Goal: Task Accomplishment & Management: Manage account settings

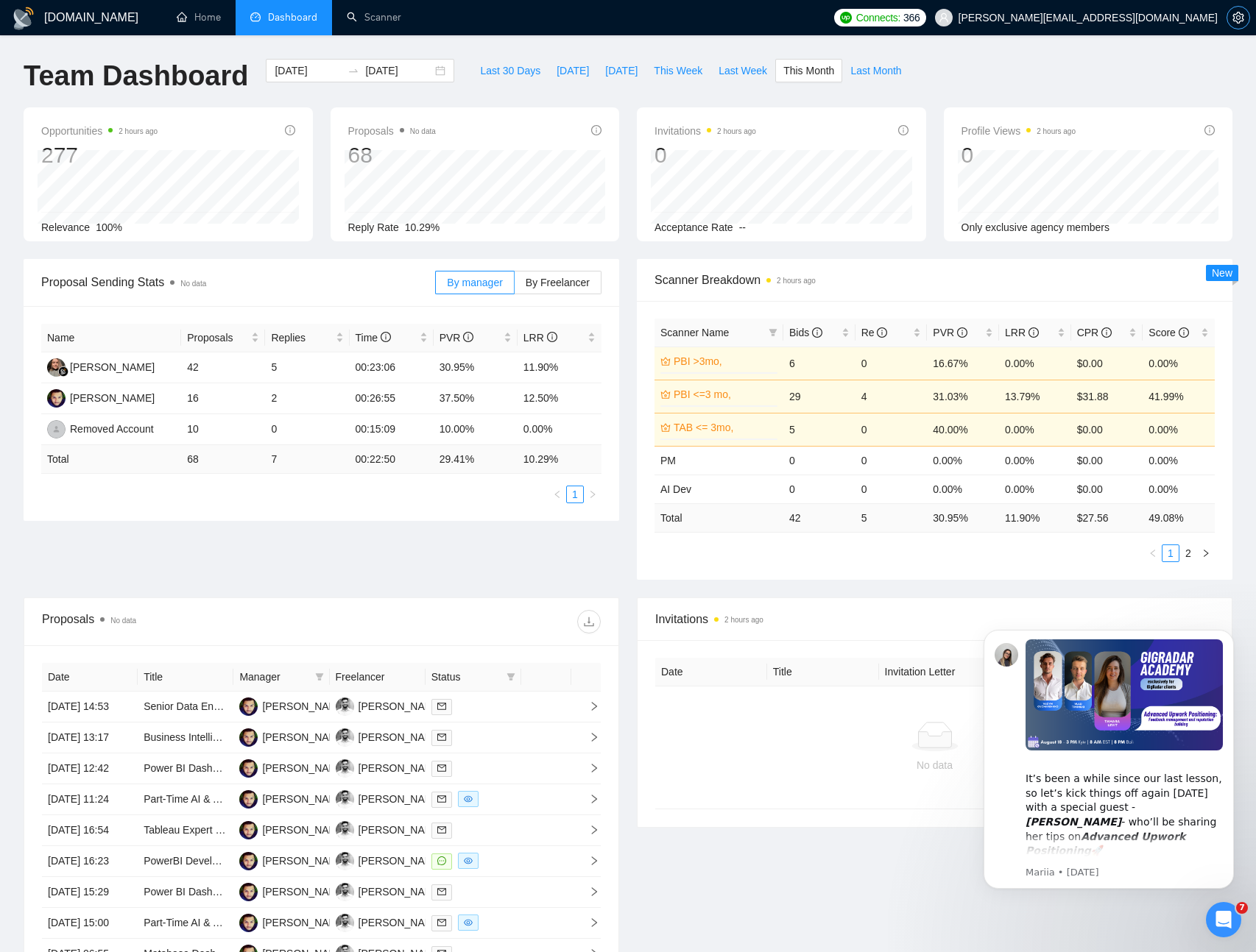
click at [1244, 12] on span "setting" at bounding box center [1238, 17] width 22 height 12
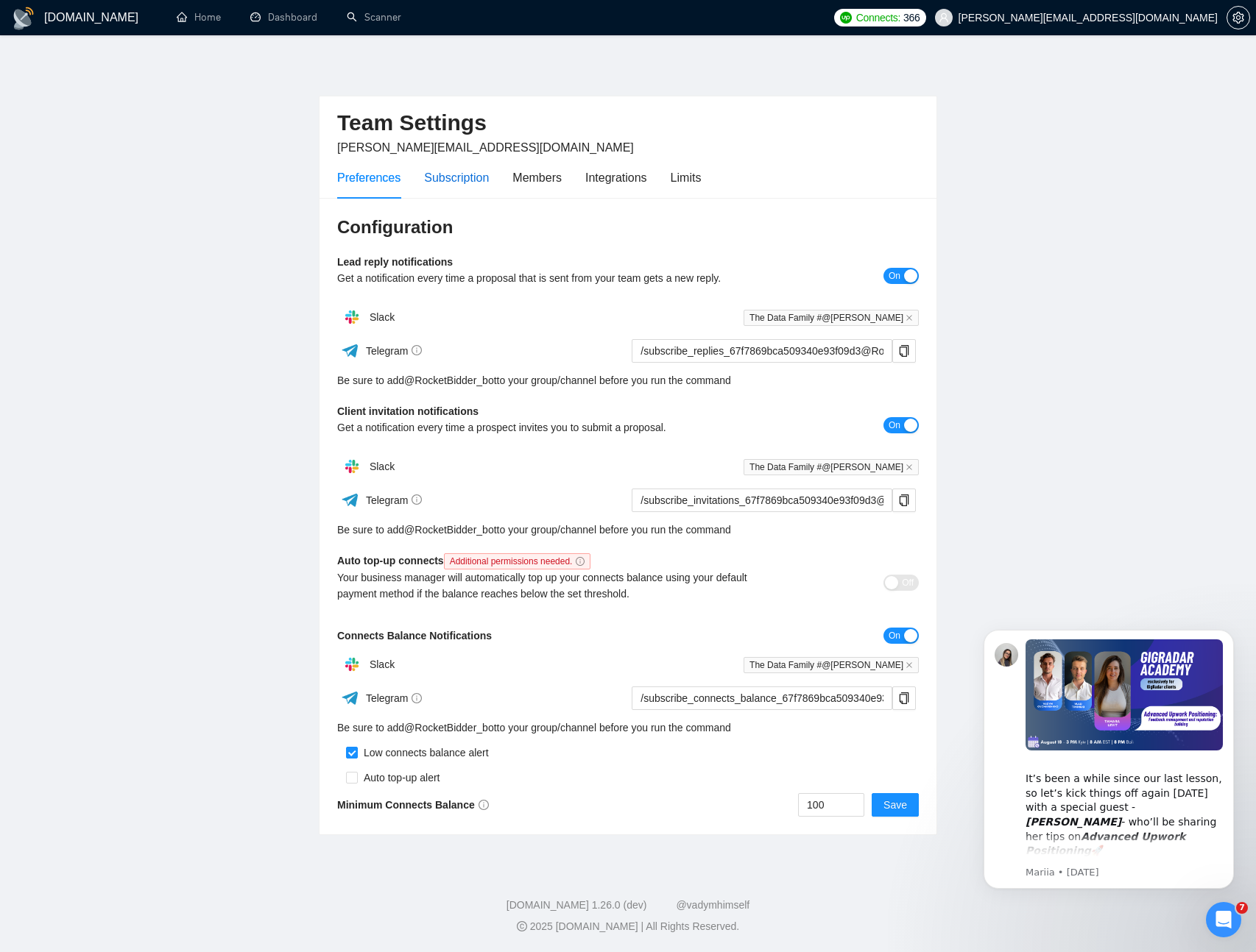
click at [435, 185] on div "Subscription" at bounding box center [456, 178] width 65 height 19
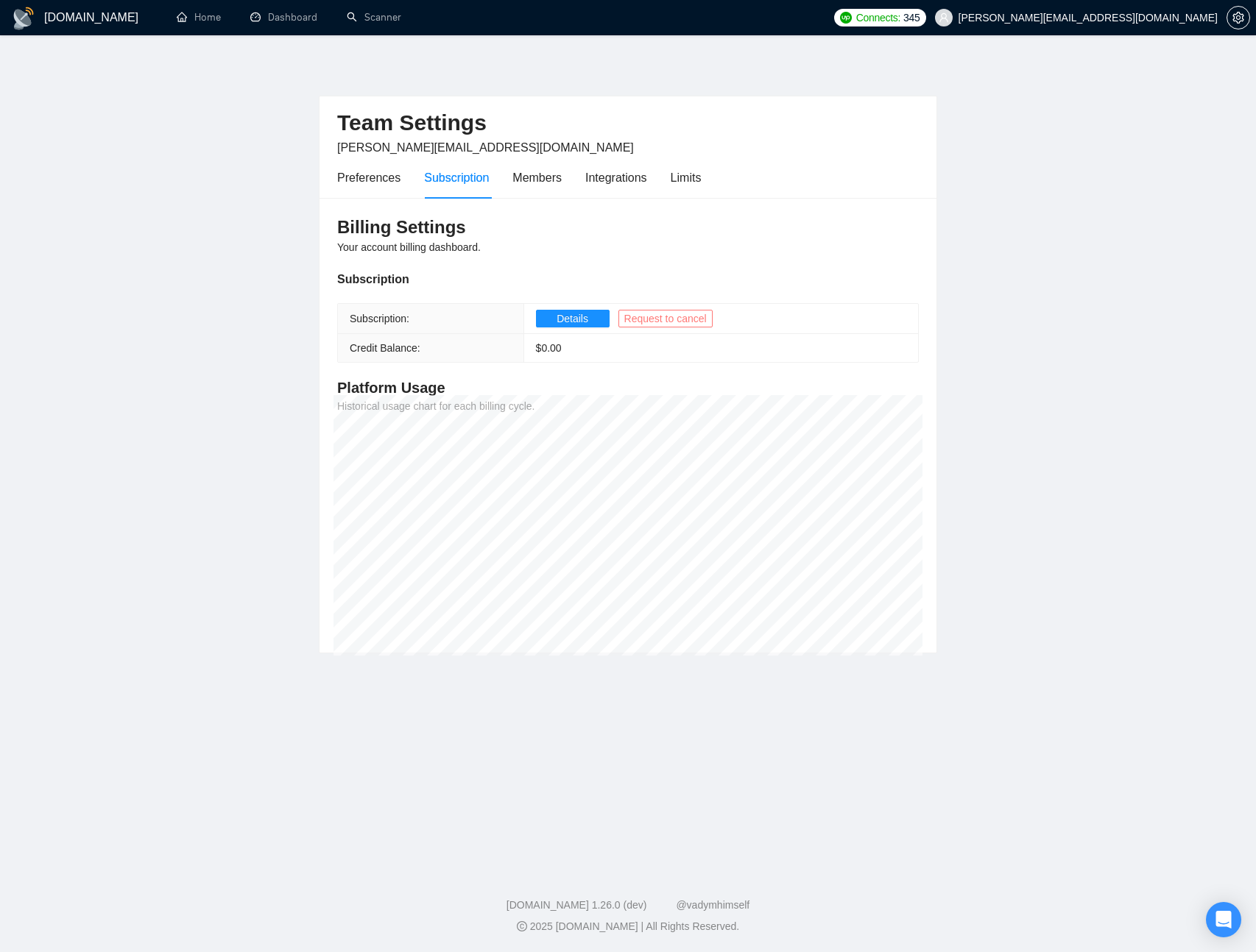
click at [670, 323] on span "Request to cancel" at bounding box center [665, 319] width 83 height 16
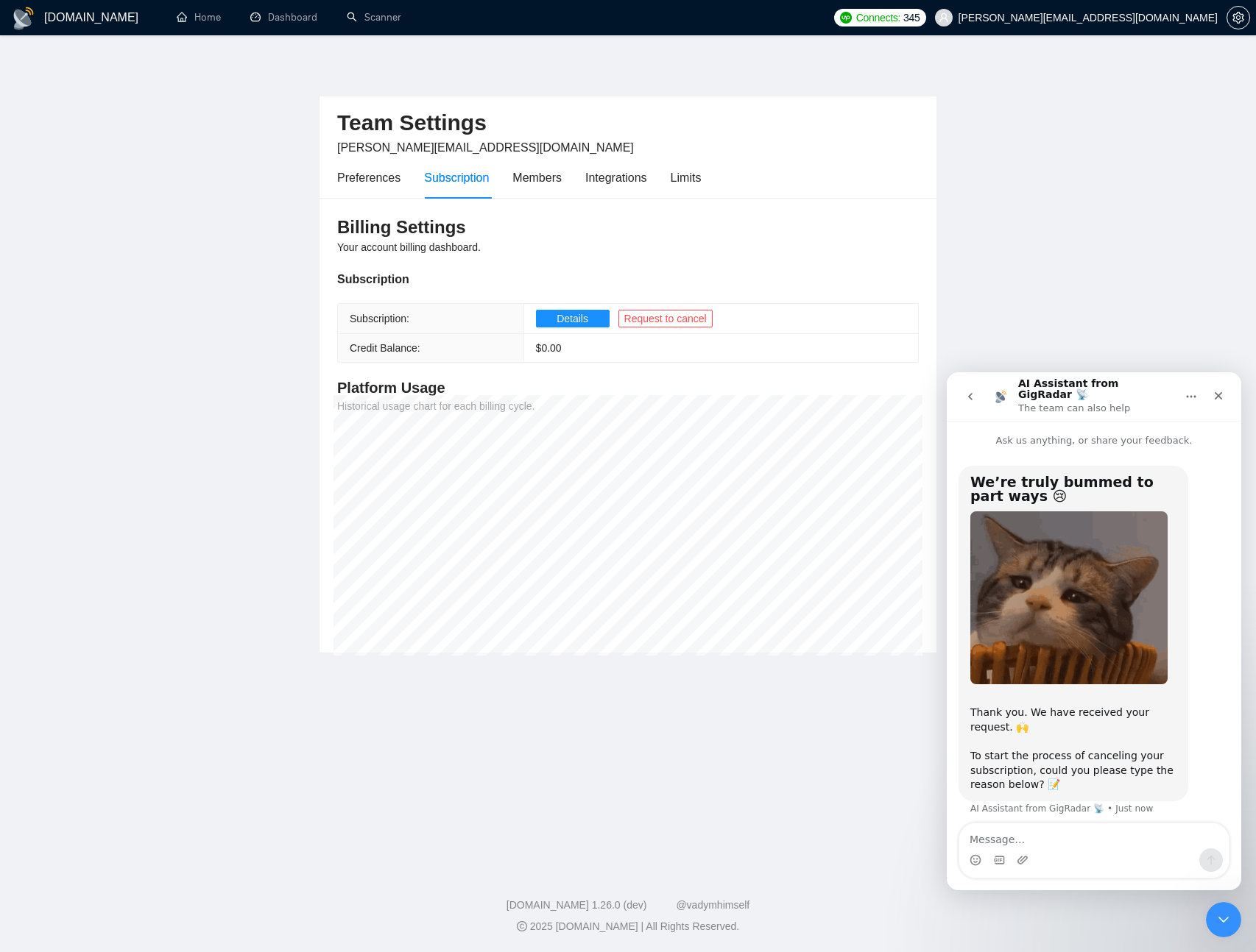
click at [1049, 834] on textarea "Message…" at bounding box center [1094, 836] width 269 height 25
type textarea "I have found a cheaper alternative."
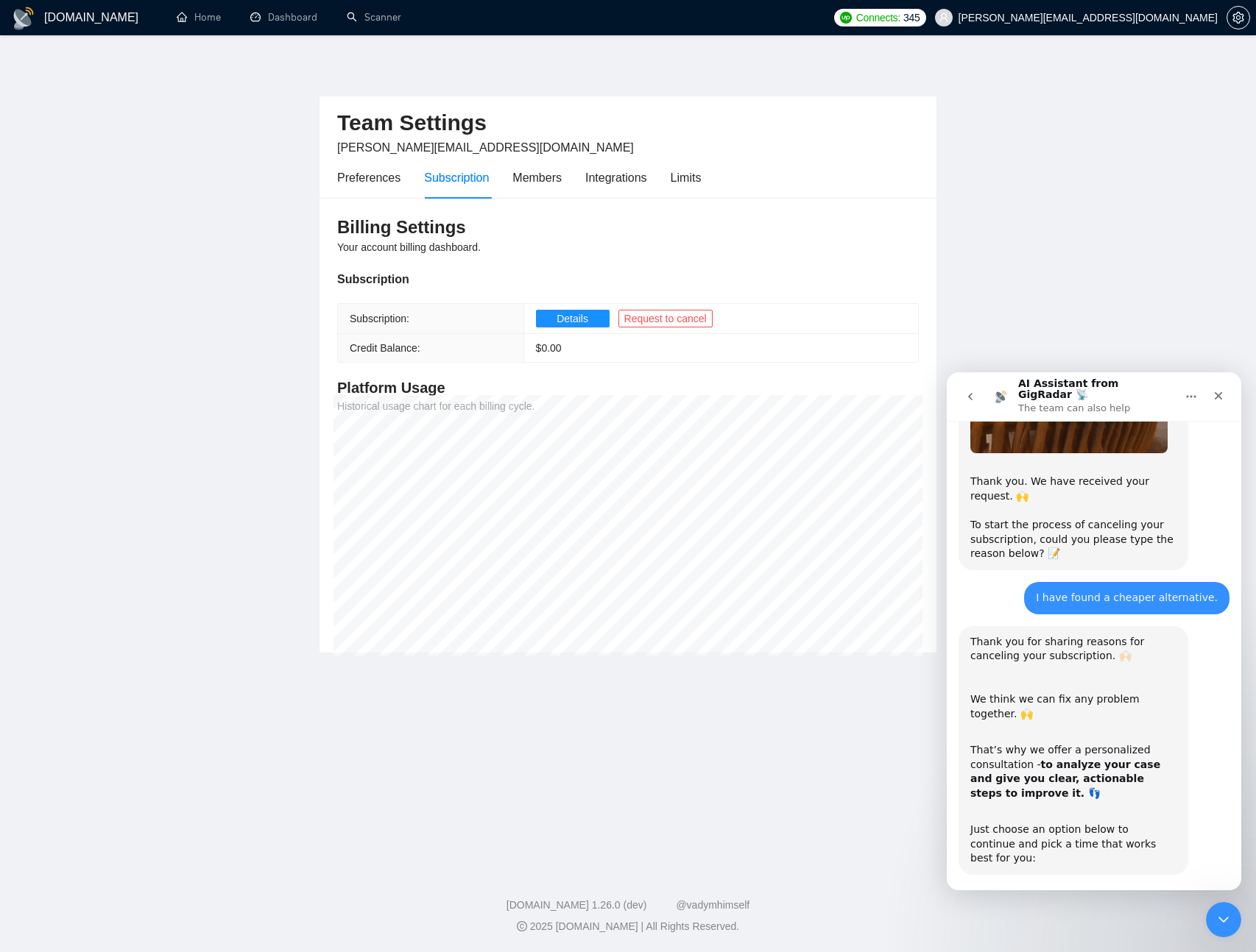
scroll to position [310, 0]
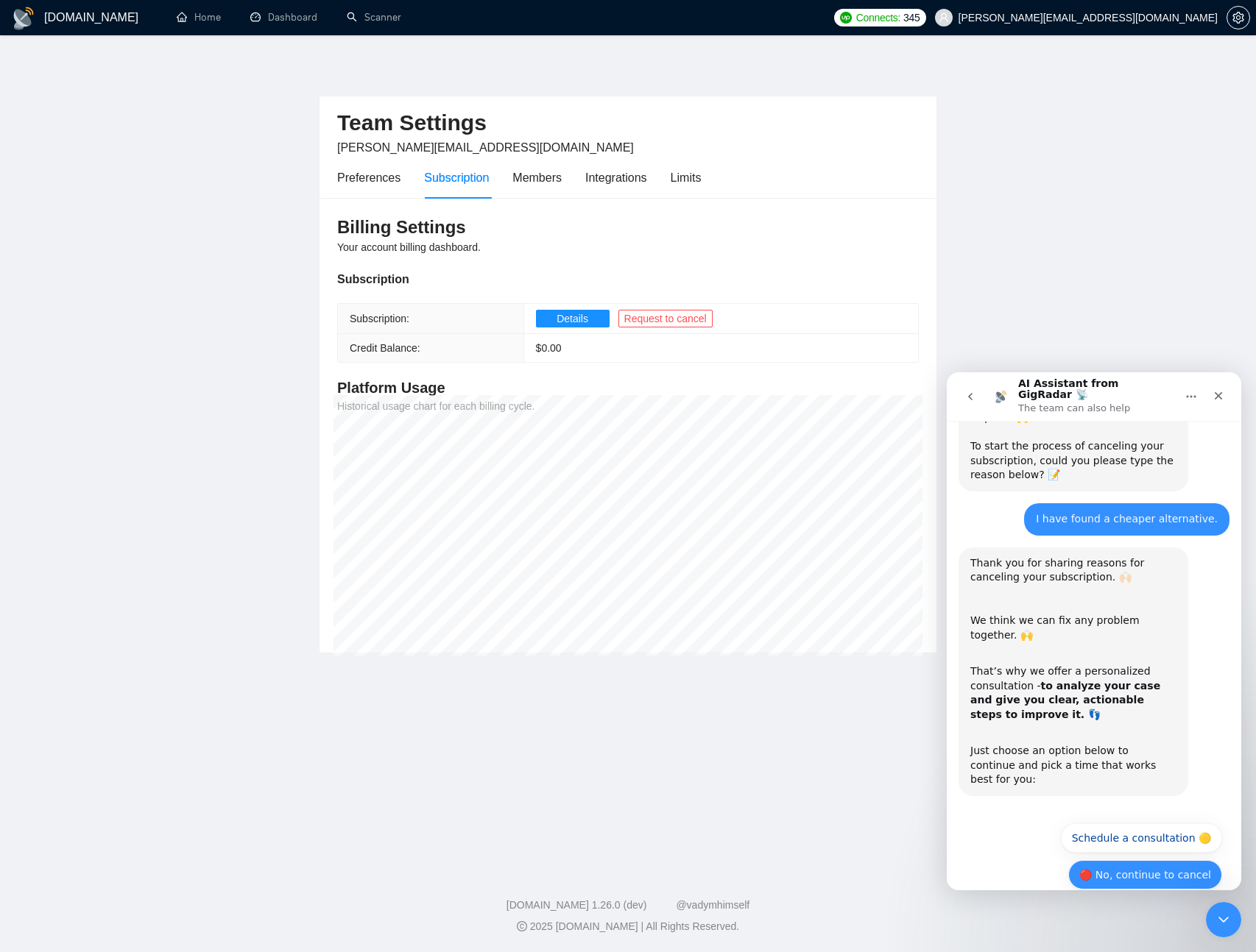
click at [1122, 861] on button "🔴 No, continue to cancel" at bounding box center [1144, 875] width 154 height 30
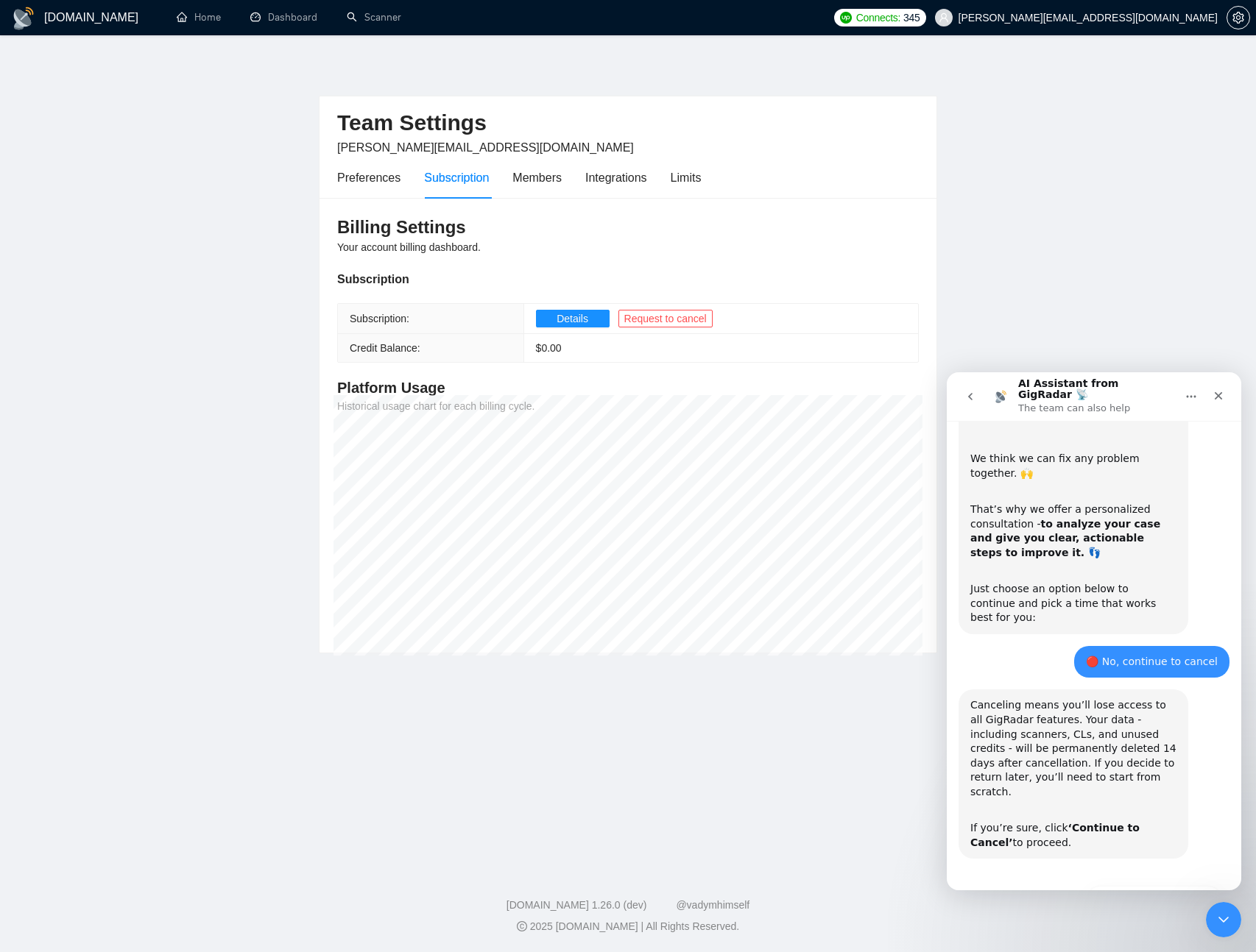
scroll to position [485, 0]
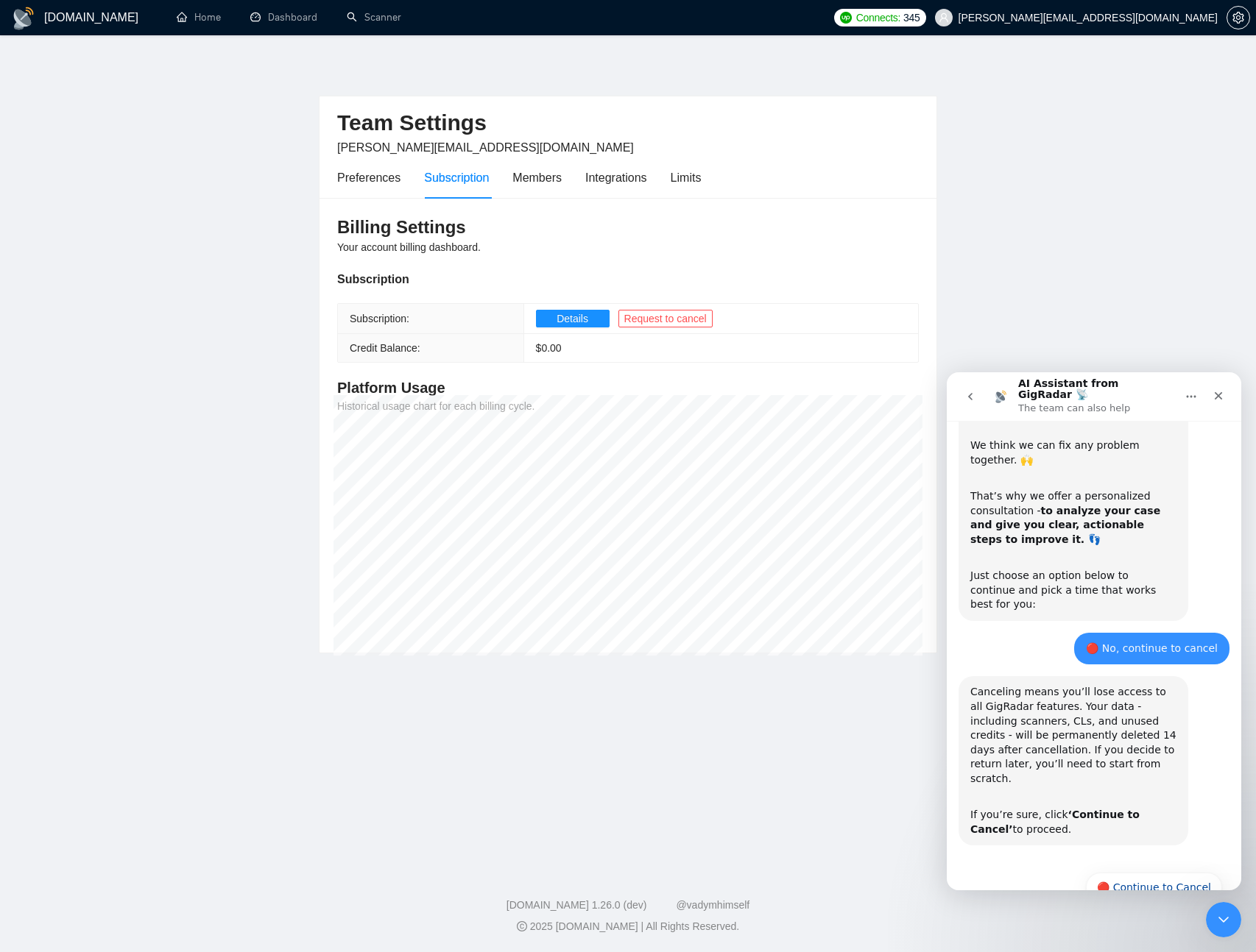
click at [1122, 873] on button "🔴 Continue to Cancel" at bounding box center [1154, 888] width 136 height 30
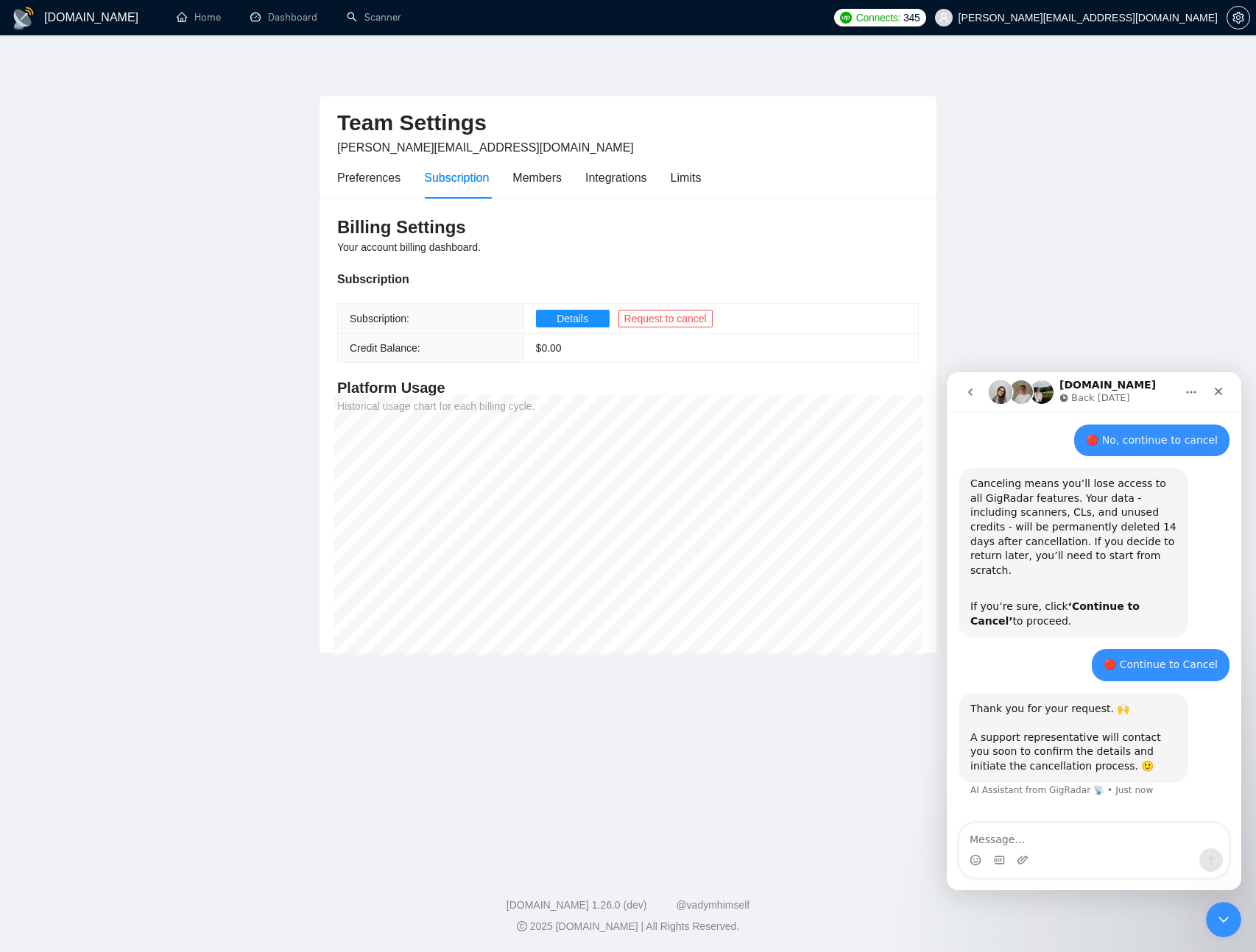
scroll to position [686, 0]
click at [287, 11] on link "Dashboard" at bounding box center [284, 17] width 67 height 12
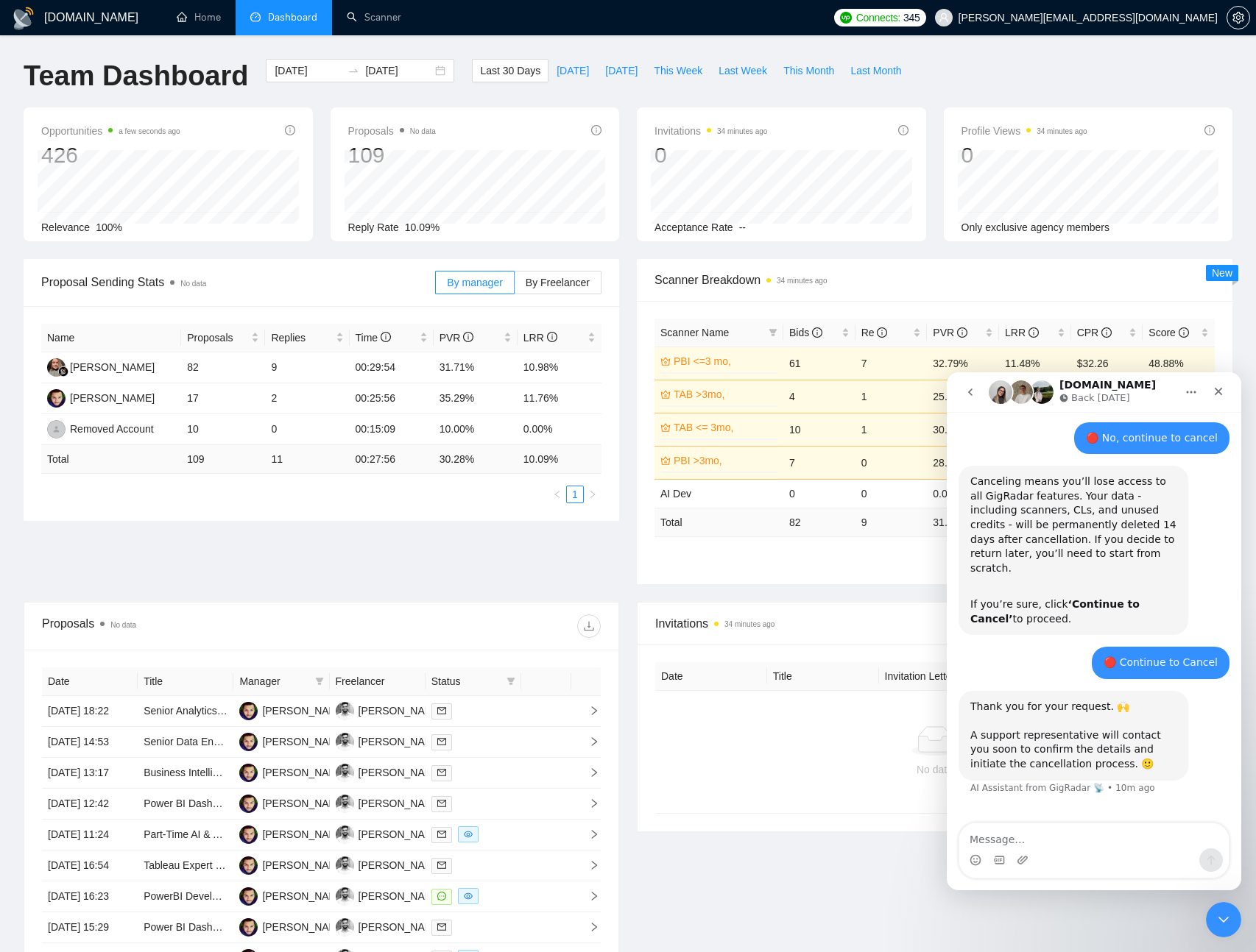
click at [544, 552] on div "Proposal Sending Stats No data By manager By Freelancer Name Proposals Replies …" at bounding box center [628, 430] width 1226 height 343
